Goal: Navigation & Orientation: Go to known website

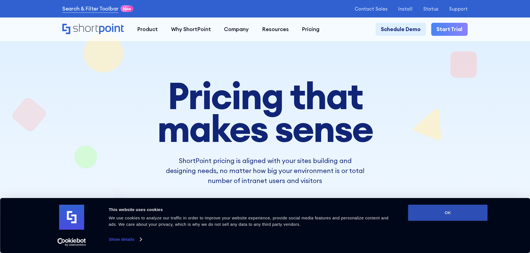
click at [422, 208] on button "OK" at bounding box center [448, 213] width 80 height 16
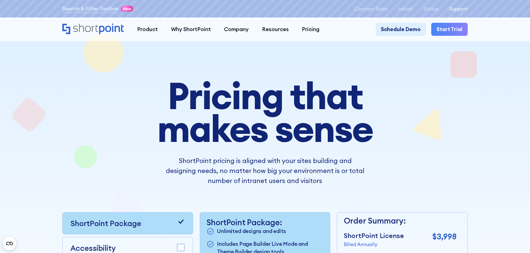
click at [459, 9] on p "Support" at bounding box center [458, 8] width 19 height 5
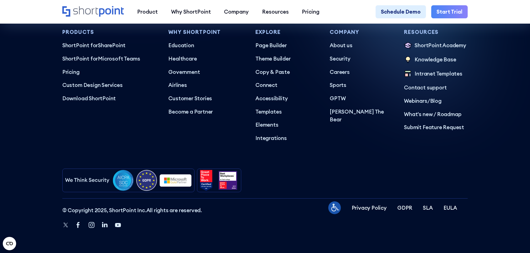
scroll to position [3339, 0]
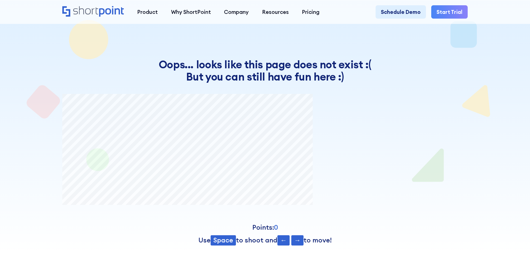
click at [162, 90] on div "Oops... looks like this page does not exist :( But you can still have fun here …" at bounding box center [264, 172] width 405 height 228
drag, startPoint x: 236, startPoint y: 220, endPoint x: 231, endPoint y: 233, distance: 14.3
click at [236, 221] on div "Oops... looks like this page does not exist :( But you can still have fun here …" at bounding box center [264, 172] width 405 height 228
click at [228, 240] on span "Space" at bounding box center [223, 241] width 25 height 10
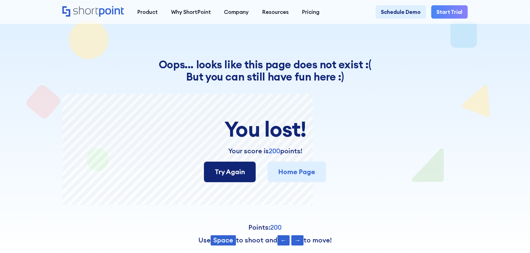
click at [235, 172] on link "Try Again" at bounding box center [229, 172] width 51 height 21
